Goal: Browse casually: Explore the website without a specific task or goal

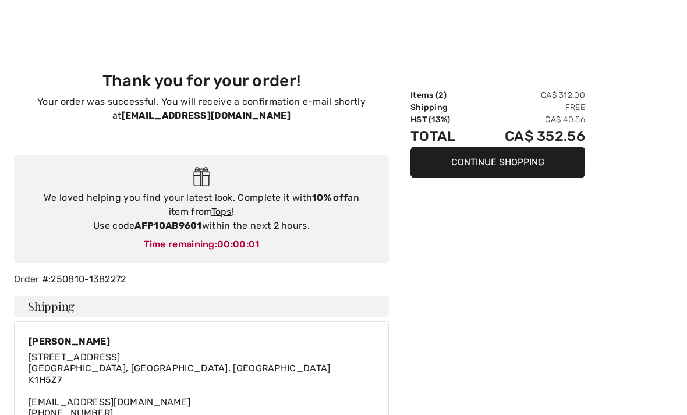
scroll to position [472, 0]
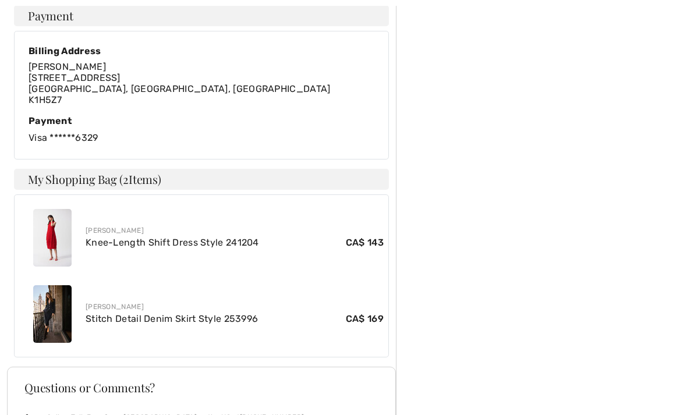
click at [89, 245] on link "Knee-Length Shift Dress Style 241204" at bounding box center [173, 242] width 174 height 11
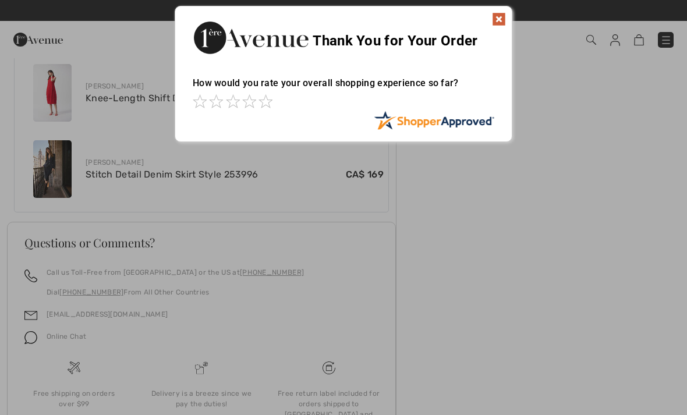
click at [505, 18] on img at bounding box center [499, 19] width 14 height 14
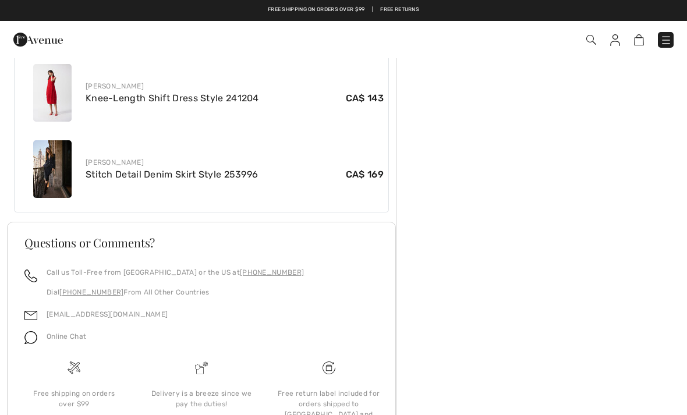
click at [56, 174] on img at bounding box center [52, 169] width 38 height 58
click at [119, 172] on link "Stitch Detail Denim Skirt Style 253996" at bounding box center [172, 174] width 172 height 11
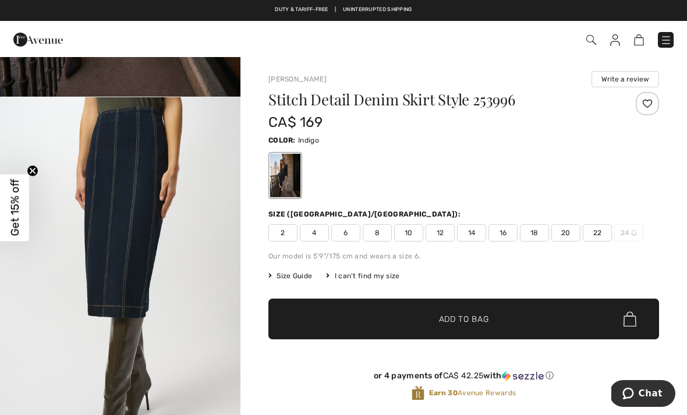
scroll to position [320, 0]
click at [19, 268] on img "2 / 6" at bounding box center [120, 278] width 240 height 360
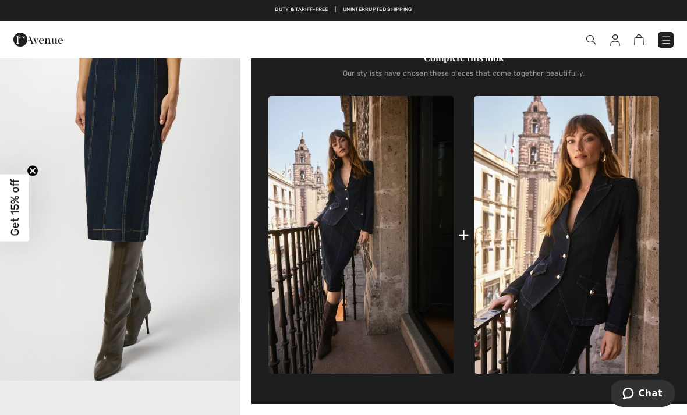
click at [126, 23] on div "Checkout" at bounding box center [343, 39] width 687 height 37
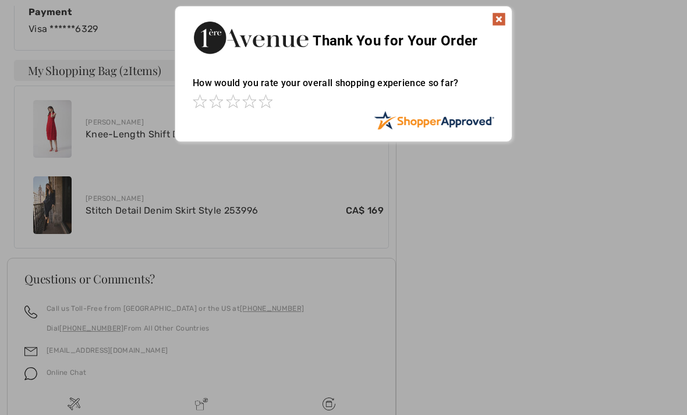
click at [500, 15] on img at bounding box center [499, 19] width 14 height 14
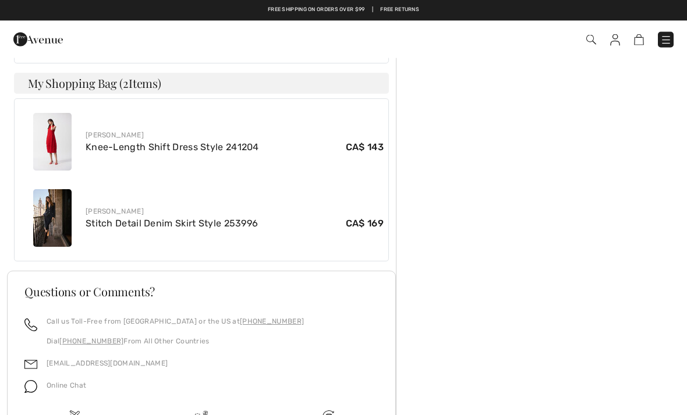
scroll to position [452, 0]
